Goal: Check status

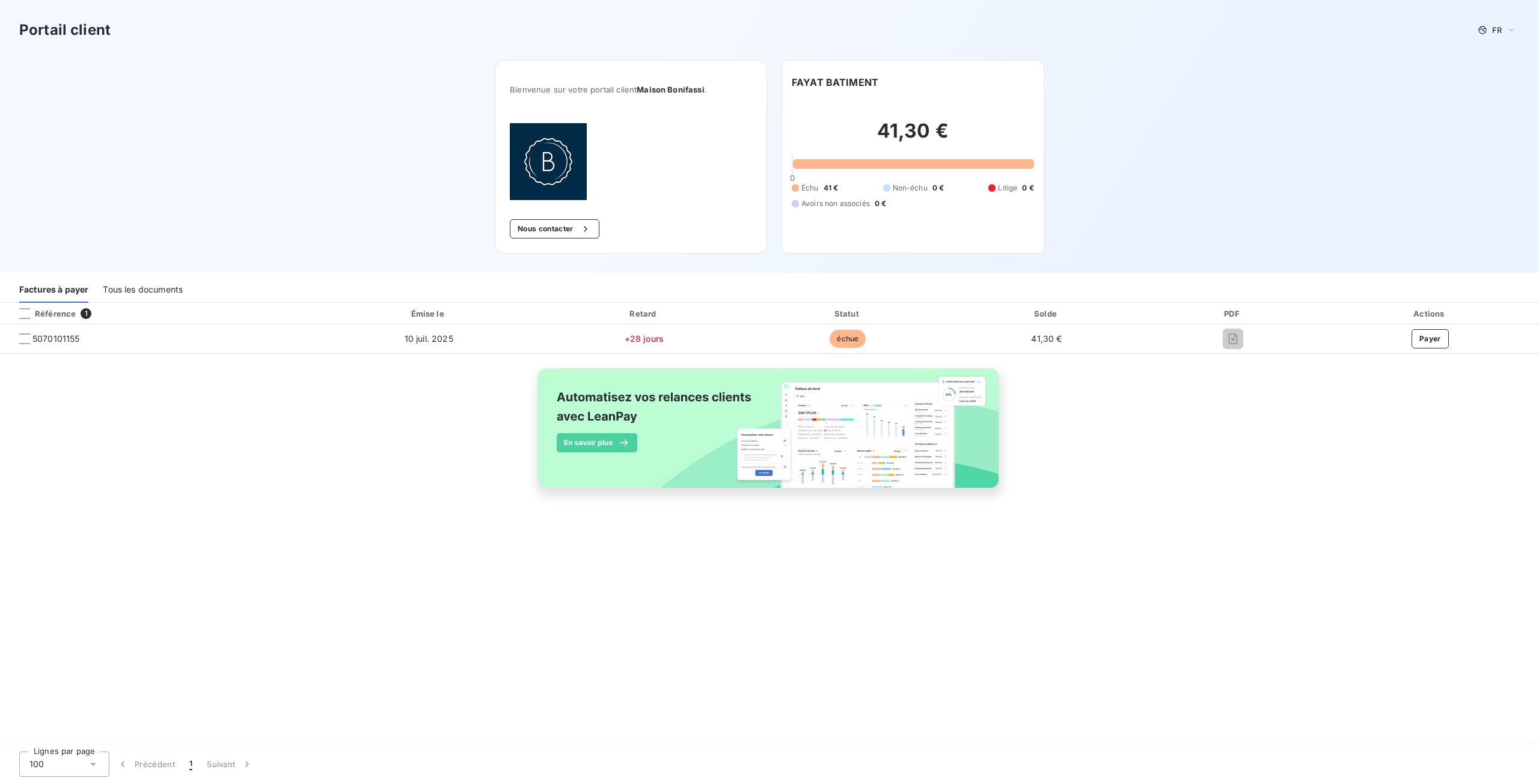
drag, startPoint x: 1232, startPoint y: 338, endPoint x: 1184, endPoint y: 398, distance: 76.8
click at [1184, 398] on div "Référence 1 Émise le Retard Statut Solde PDF Actions 5070101155 [DATE] +28 jour…" at bounding box center [770, 410] width 1539 height 213
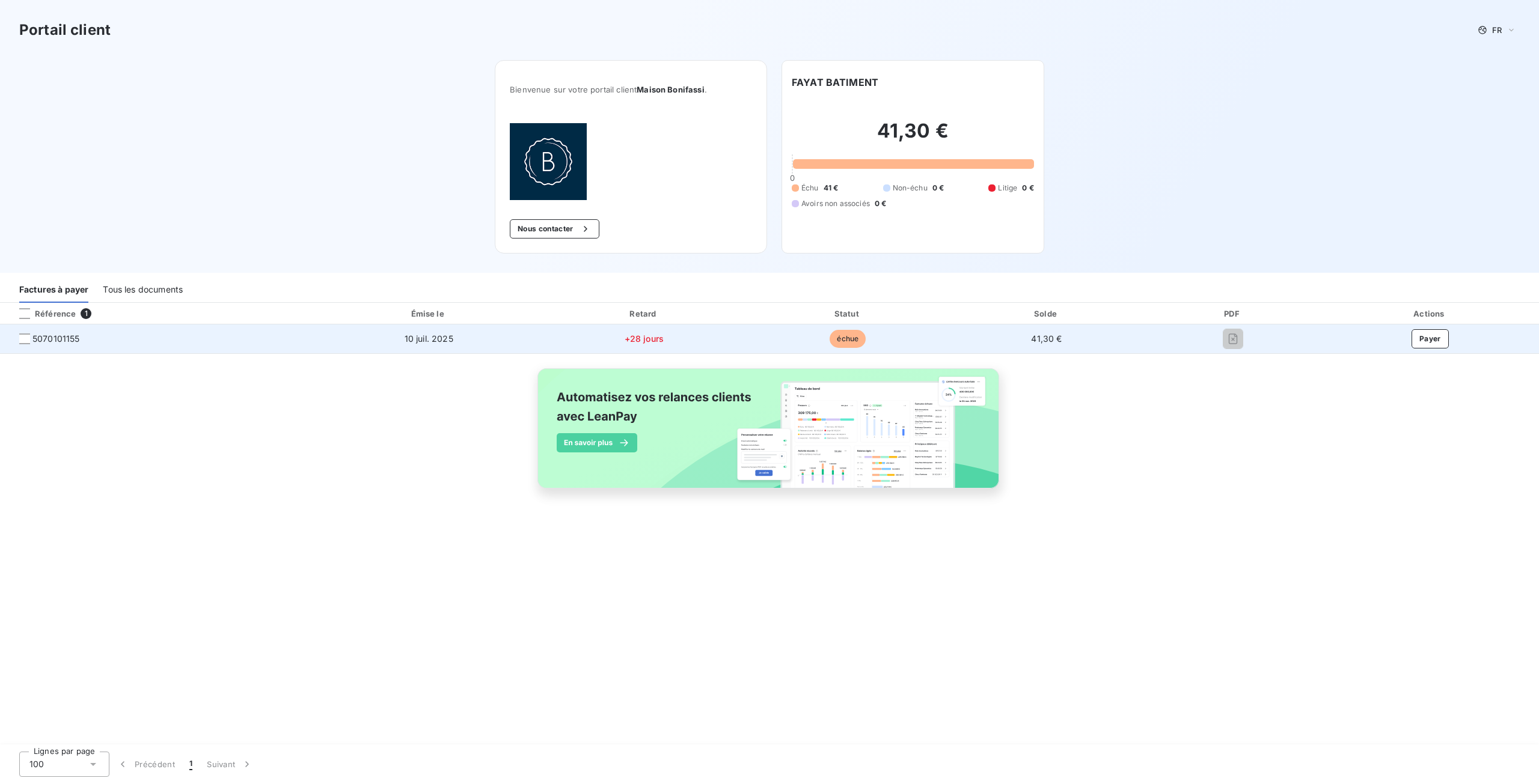
drag, startPoint x: 24, startPoint y: 339, endPoint x: 21, endPoint y: 348, distance: 9.5
click at [24, 340] on div at bounding box center [25, 338] width 11 height 11
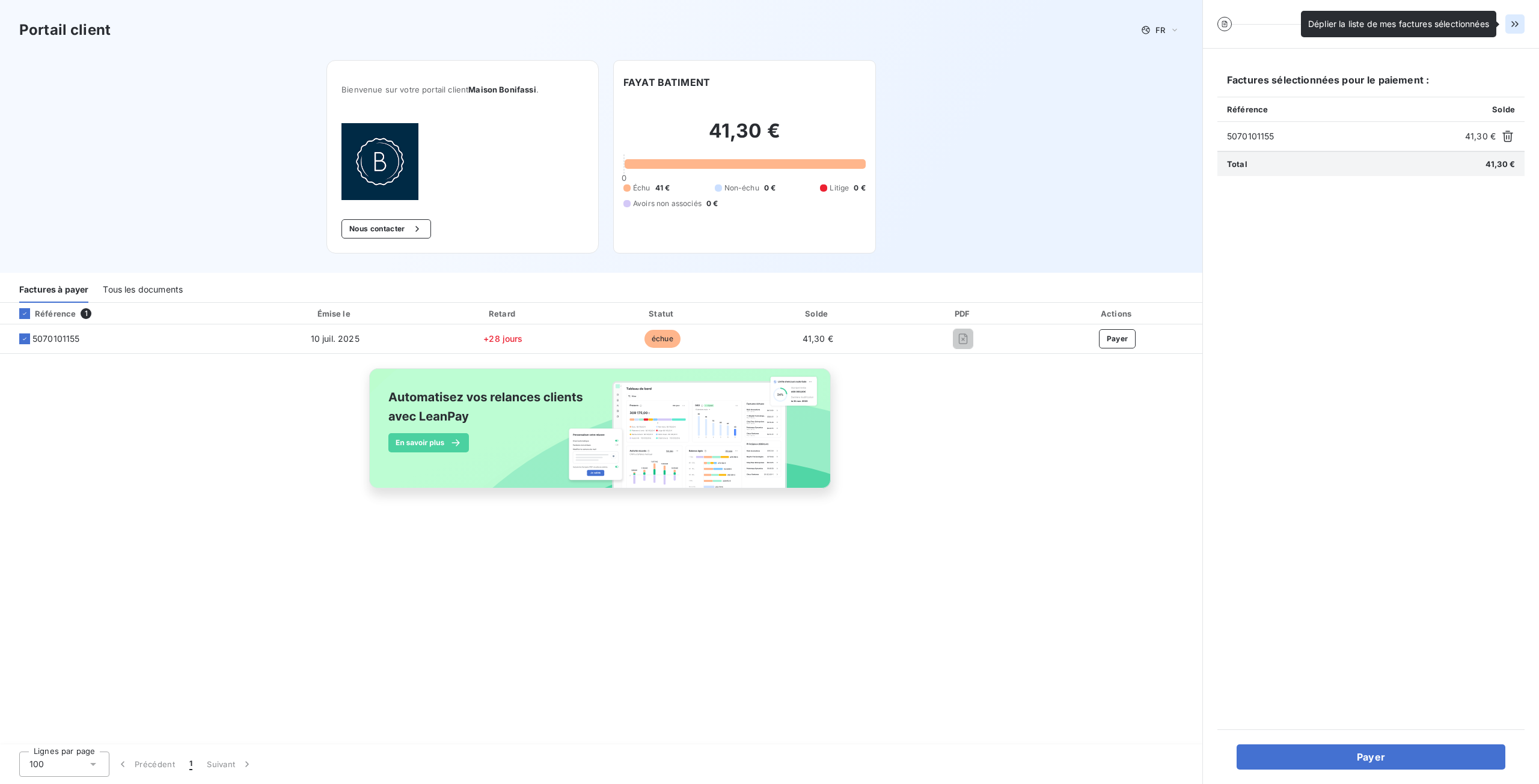
click at [1518, 21] on icon "button" at bounding box center [1514, 24] width 12 height 12
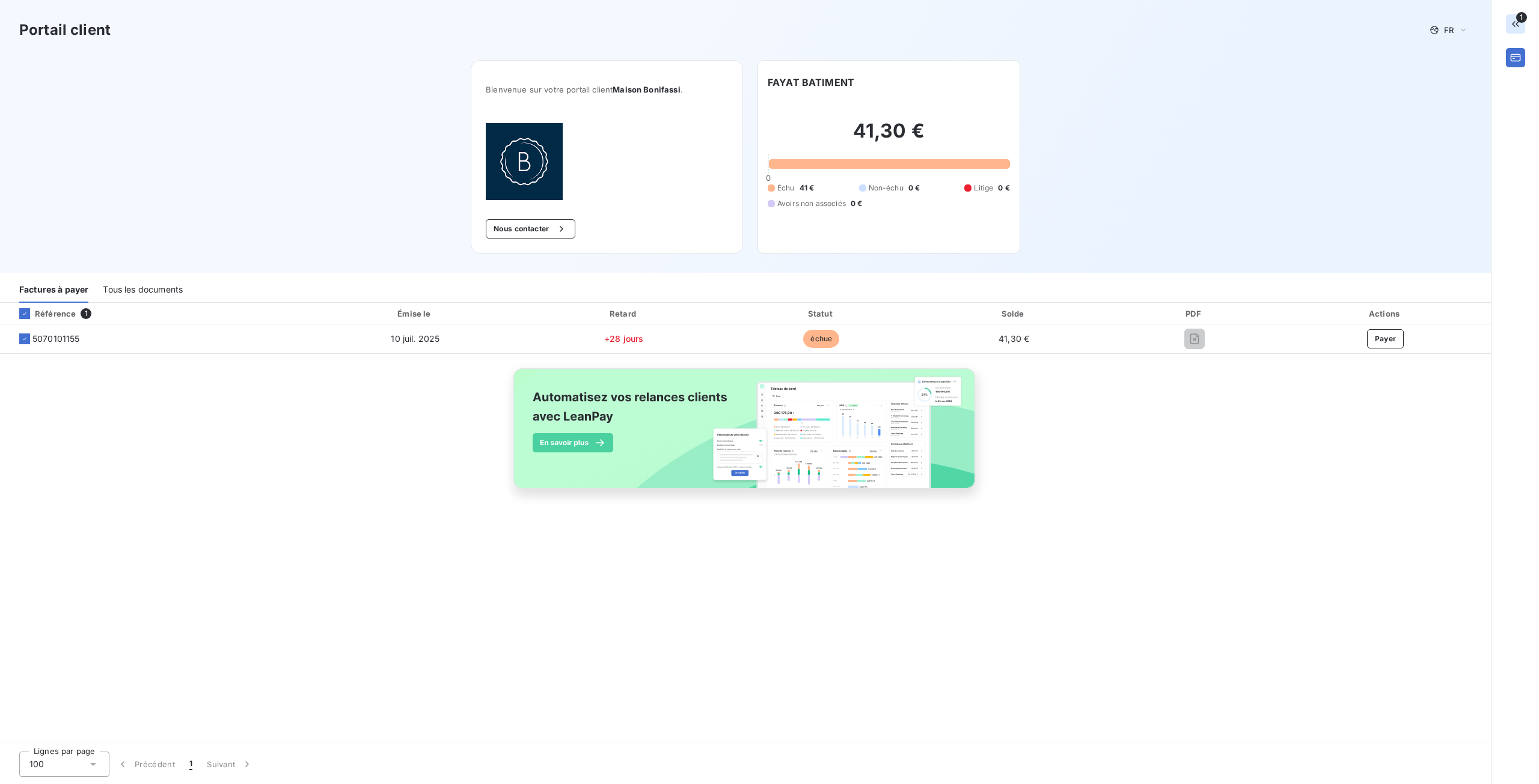
click at [562, 437] on img at bounding box center [746, 435] width 486 height 148
click at [20, 312] on div at bounding box center [25, 313] width 11 height 11
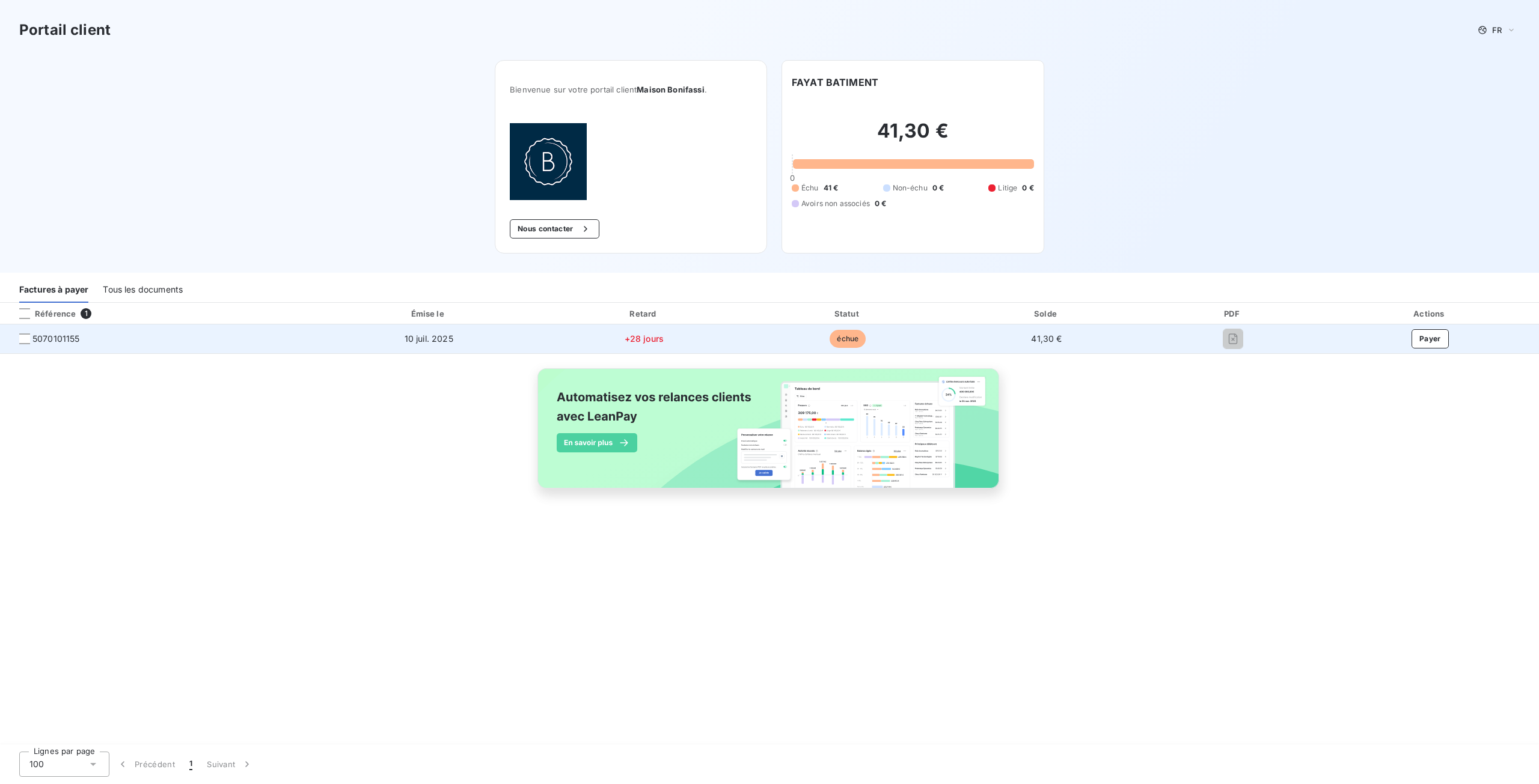
click at [14, 334] on span "5070101155" at bounding box center [159, 338] width 298 height 12
click at [23, 337] on div at bounding box center [25, 338] width 11 height 11
